Goal: Use online tool/utility: Use online tool/utility

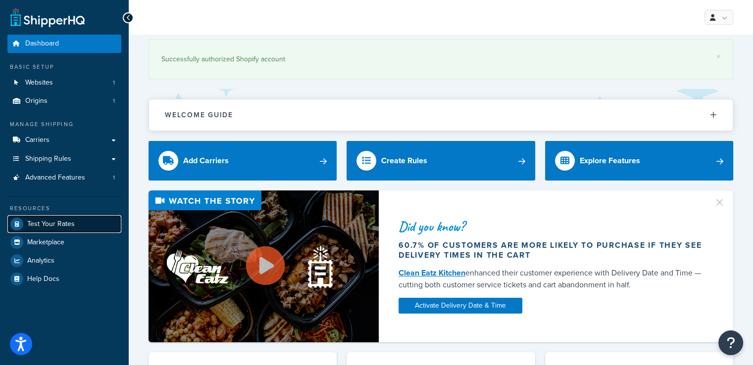
click at [56, 222] on span "Test Your Rates" at bounding box center [51, 224] width 48 height 8
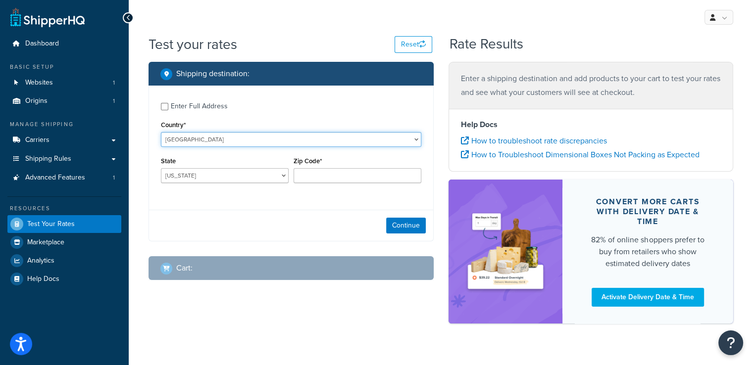
click at [209, 139] on select "[GEOGRAPHIC_DATA] [GEOGRAPHIC_DATA] [GEOGRAPHIC_DATA] [GEOGRAPHIC_DATA] [GEOGRA…" at bounding box center [291, 139] width 260 height 15
select select "SC"
click at [161, 132] on select "[GEOGRAPHIC_DATA] [GEOGRAPHIC_DATA] [GEOGRAPHIC_DATA] [GEOGRAPHIC_DATA] [GEOGRA…" at bounding box center [291, 139] width 260 height 15
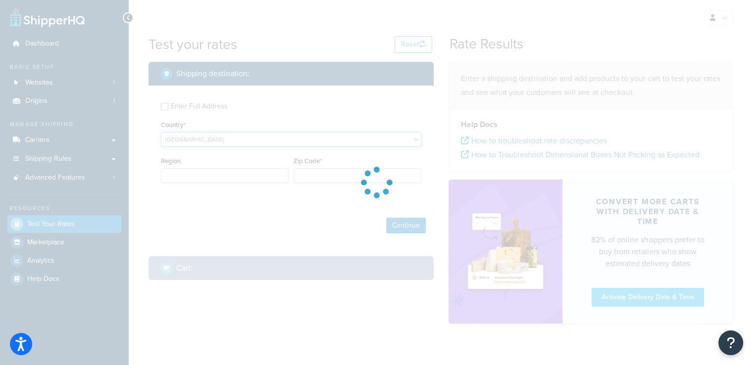
type input "AL"
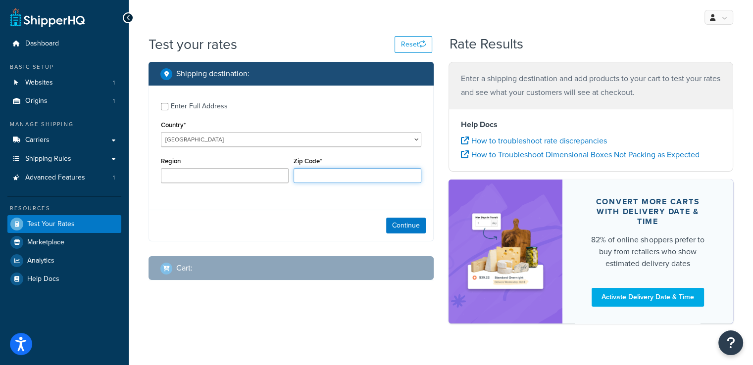
click at [313, 179] on input "Zip Code*" at bounding box center [357, 175] width 128 height 15
type input "00000"
click at [293, 195] on div "Enter Full Address Country* [GEOGRAPHIC_DATA] [GEOGRAPHIC_DATA] [GEOGRAPHIC_DAT…" at bounding box center [291, 144] width 284 height 117
click at [396, 228] on button "Continue" at bounding box center [406, 226] width 40 height 16
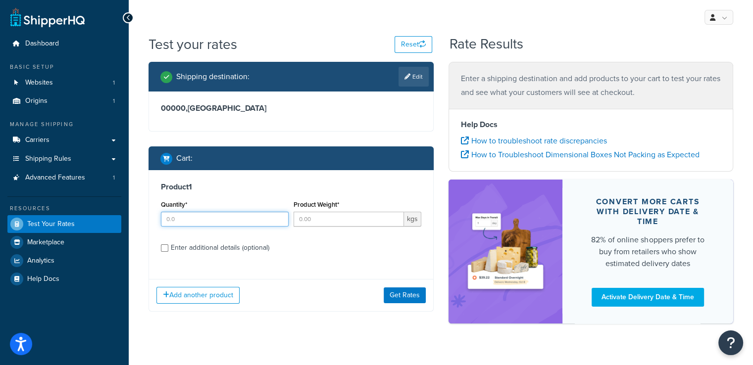
click at [247, 224] on input "Quantity*" at bounding box center [225, 219] width 128 height 15
type input "1"
click at [323, 218] on input "Product Weight*" at bounding box center [348, 219] width 110 height 15
type input "2"
click at [402, 298] on button "Get Rates" at bounding box center [405, 296] width 42 height 16
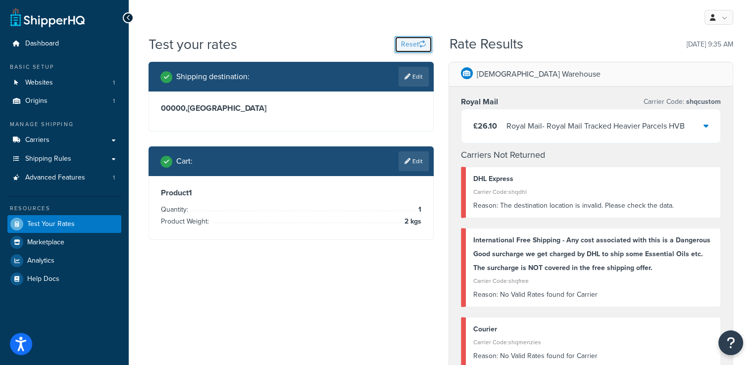
click at [407, 49] on button "Reset" at bounding box center [413, 44] width 38 height 17
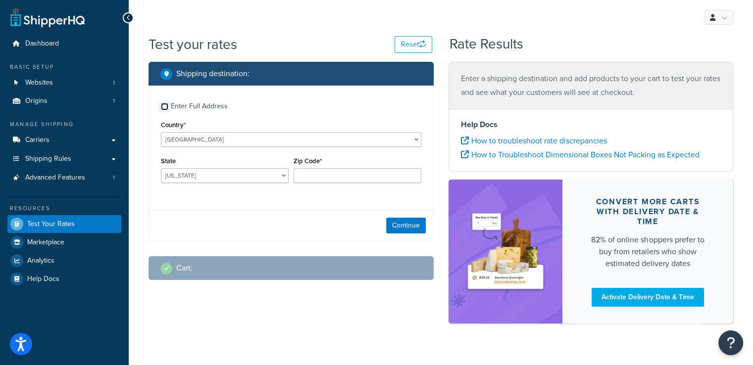
click at [168, 106] on input "Enter Full Address" at bounding box center [164, 106] width 7 height 7
checkbox input "true"
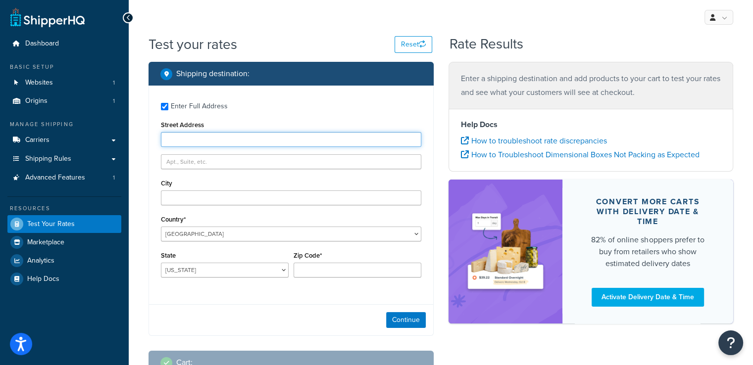
click at [185, 133] on input "Street Address" at bounding box center [291, 139] width 260 height 15
paste input "[PERSON_NAME]"
type input "[PERSON_NAME]"
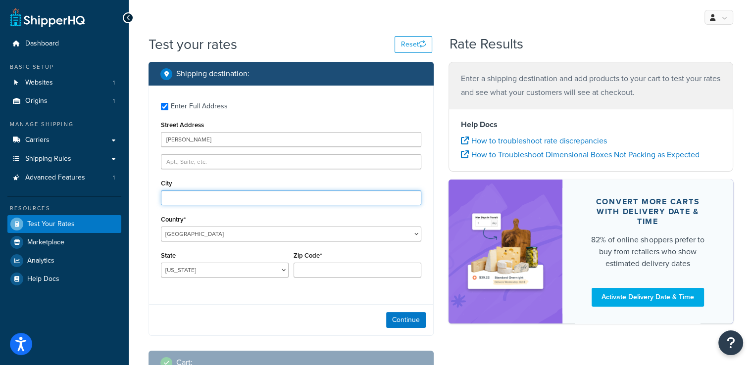
click at [192, 195] on input "City" at bounding box center [291, 198] width 260 height 15
paste input "Mahe"
type input "Mahe"
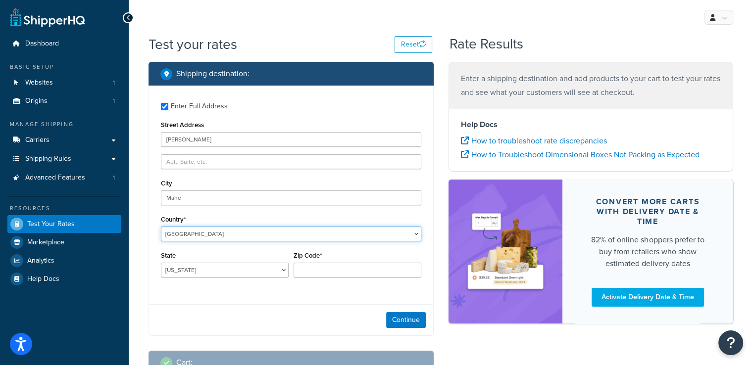
click at [247, 235] on select "[GEOGRAPHIC_DATA] [GEOGRAPHIC_DATA] [GEOGRAPHIC_DATA] [GEOGRAPHIC_DATA] [GEOGRA…" at bounding box center [291, 234] width 260 height 15
click at [161, 227] on select "[GEOGRAPHIC_DATA] [GEOGRAPHIC_DATA] [GEOGRAPHIC_DATA] [GEOGRAPHIC_DATA] [GEOGRA…" at bounding box center [291, 234] width 260 height 15
click at [203, 233] on select "[GEOGRAPHIC_DATA] [GEOGRAPHIC_DATA] [GEOGRAPHIC_DATA] [GEOGRAPHIC_DATA] [GEOGRA…" at bounding box center [291, 234] width 260 height 15
click at [161, 227] on select "[GEOGRAPHIC_DATA] [GEOGRAPHIC_DATA] [GEOGRAPHIC_DATA] [GEOGRAPHIC_DATA] [GEOGRA…" at bounding box center [291, 234] width 260 height 15
click at [335, 239] on select "[GEOGRAPHIC_DATA] [GEOGRAPHIC_DATA] [GEOGRAPHIC_DATA] [GEOGRAPHIC_DATA] [GEOGRA…" at bounding box center [291, 234] width 260 height 15
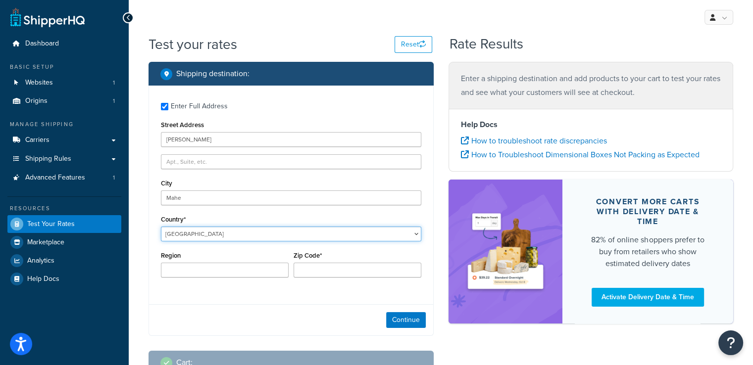
select select "SC"
click at [161, 227] on select "[GEOGRAPHIC_DATA] [GEOGRAPHIC_DATA] [GEOGRAPHIC_DATA] [GEOGRAPHIC_DATA] [GEOGRA…" at bounding box center [291, 234] width 260 height 15
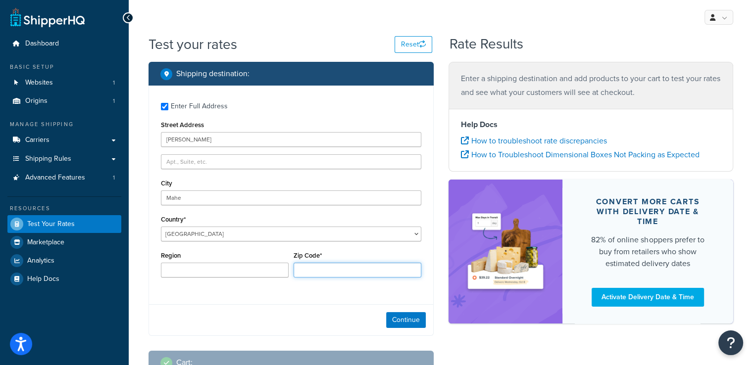
click at [318, 270] on input "Zip Code*" at bounding box center [357, 270] width 128 height 15
type input "0000"
click at [291, 324] on div "Continue" at bounding box center [291, 319] width 284 height 31
click at [400, 324] on button "Continue" at bounding box center [406, 320] width 40 height 16
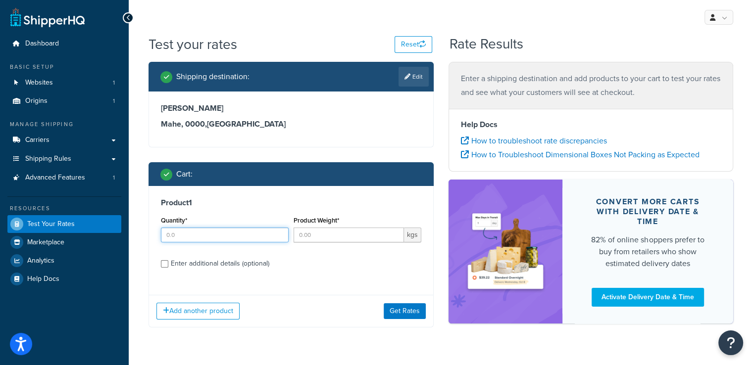
click at [233, 238] on input "Quantity*" at bounding box center [225, 235] width 128 height 15
type input "1"
click at [311, 237] on input "Product Weight*" at bounding box center [348, 235] width 110 height 15
type input "2"
click at [400, 317] on button "Get Rates" at bounding box center [405, 311] width 42 height 16
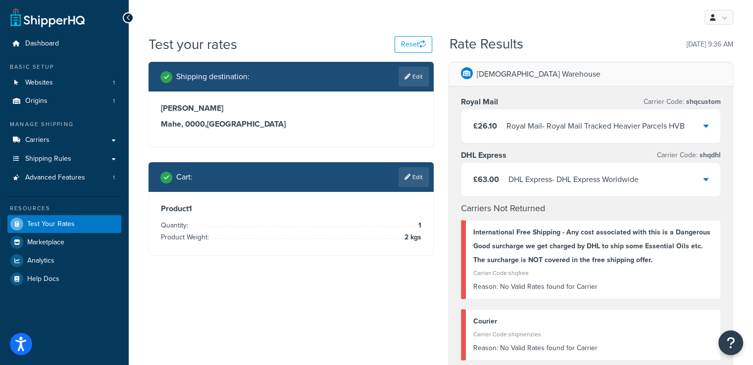
click at [232, 125] on h3 "Mahe, 0000 , [GEOGRAPHIC_DATA]" at bounding box center [291, 124] width 260 height 10
copy h3 "[GEOGRAPHIC_DATA]"
click at [411, 79] on link "Edit" at bounding box center [413, 77] width 30 height 20
select select "SC"
